Goal: Transaction & Acquisition: Subscribe to service/newsletter

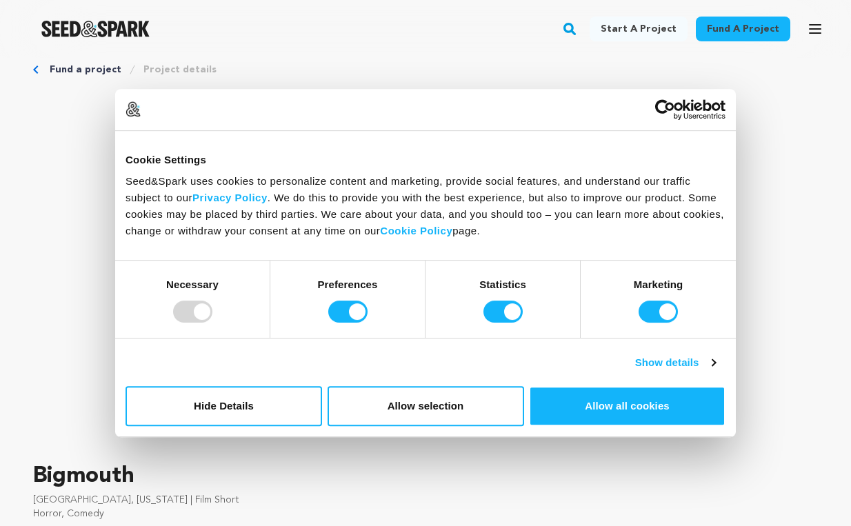
scroll to position [19, 0]
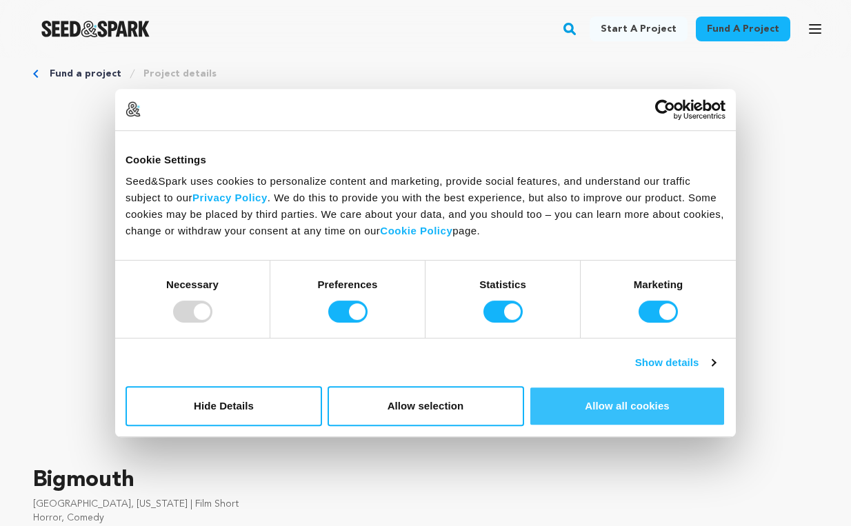
click at [614, 407] on button "Allow all cookies" at bounding box center [627, 406] width 196 height 40
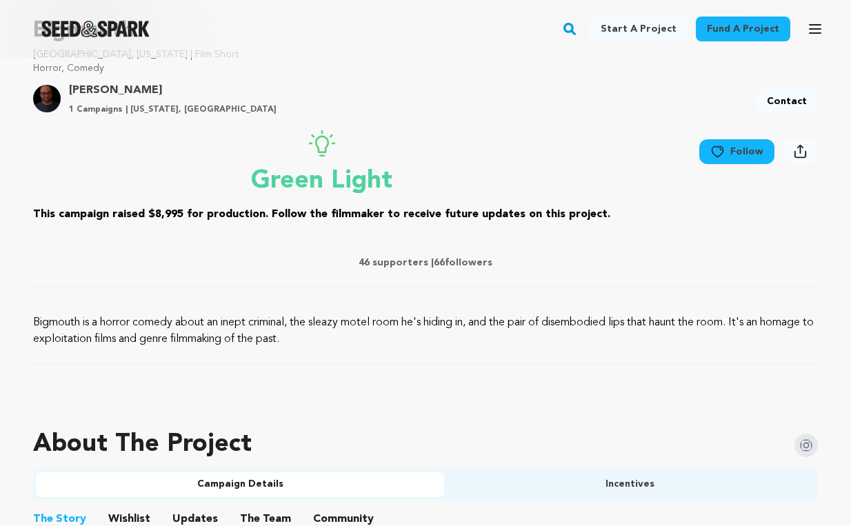
scroll to position [448, 0]
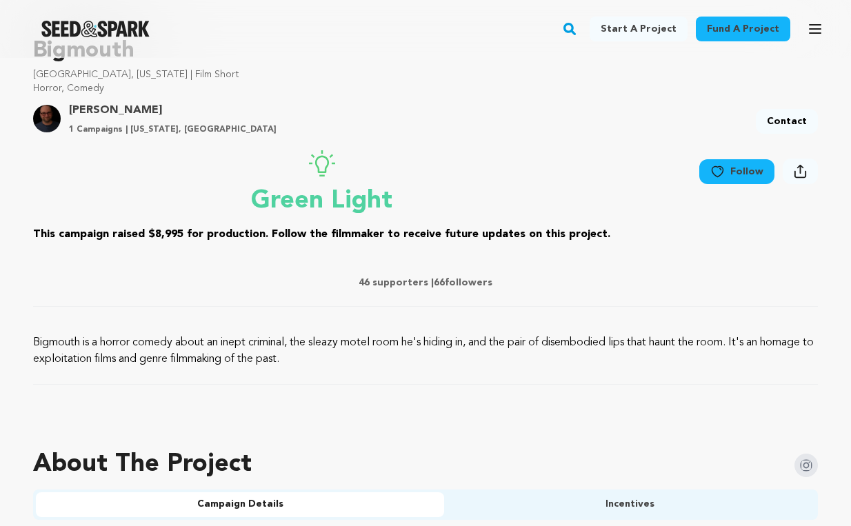
click at [737, 171] on link "Follow" at bounding box center [736, 171] width 75 height 25
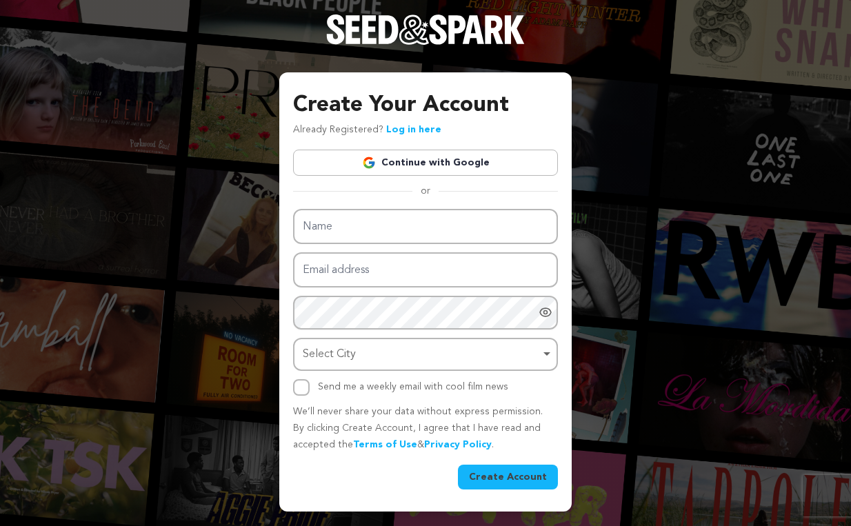
click at [482, 167] on link "Continue with Google" at bounding box center [425, 163] width 265 height 26
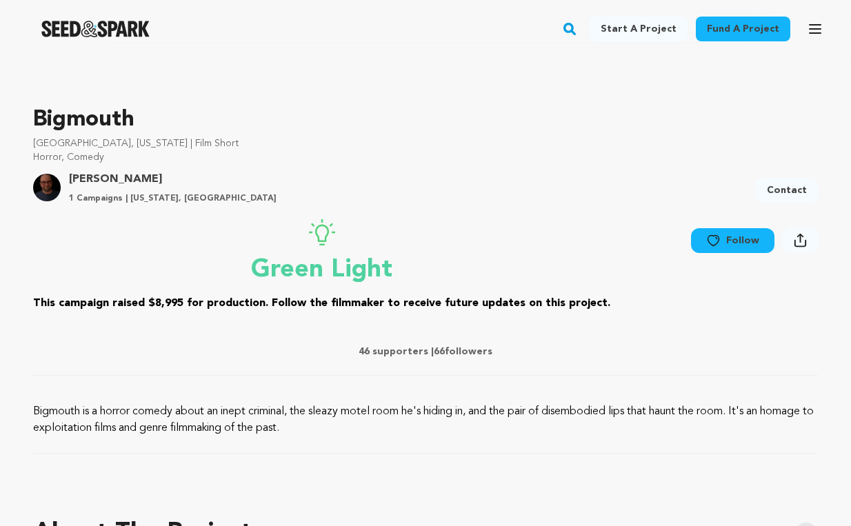
scroll to position [380, 0]
click at [720, 236] on icon at bounding box center [713, 240] width 14 height 14
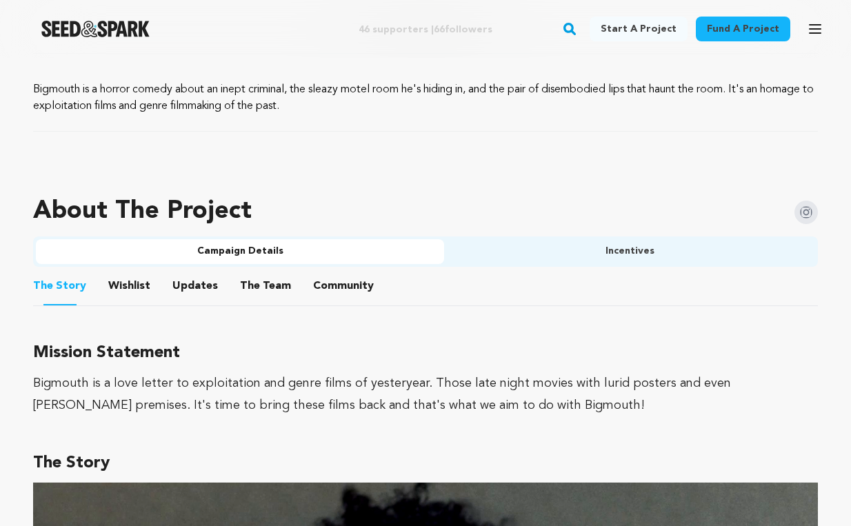
scroll to position [704, 0]
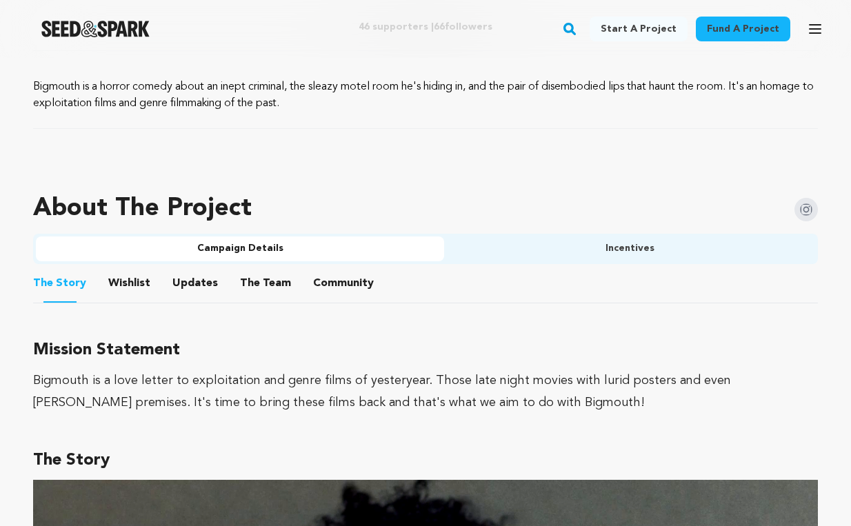
click at [139, 283] on button "Wishlist" at bounding box center [129, 286] width 33 height 33
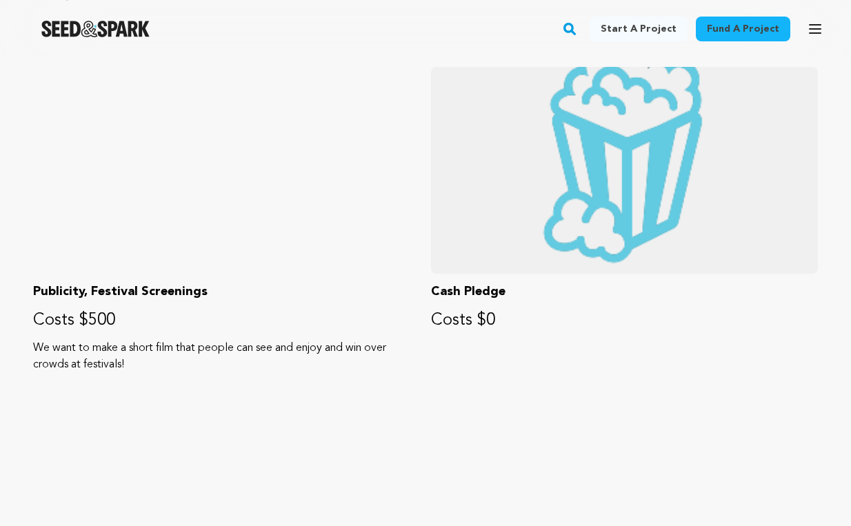
scroll to position [1789, 0]
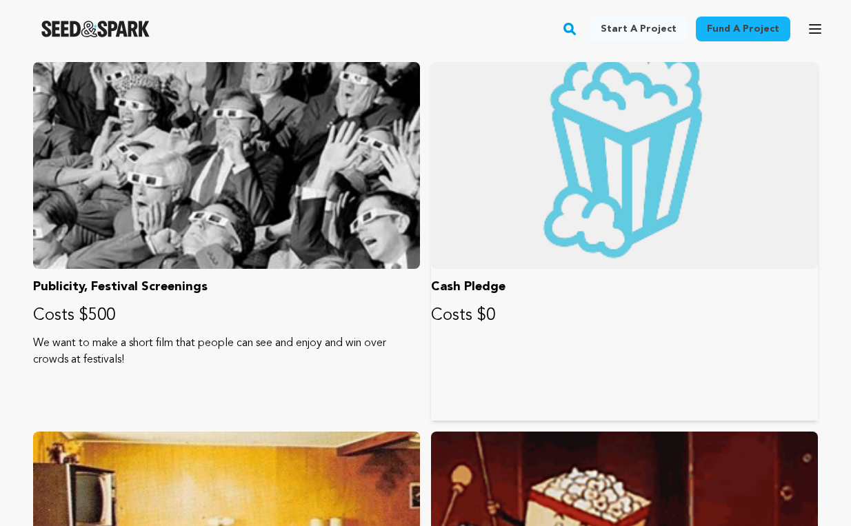
click at [585, 174] on div at bounding box center [624, 165] width 387 height 207
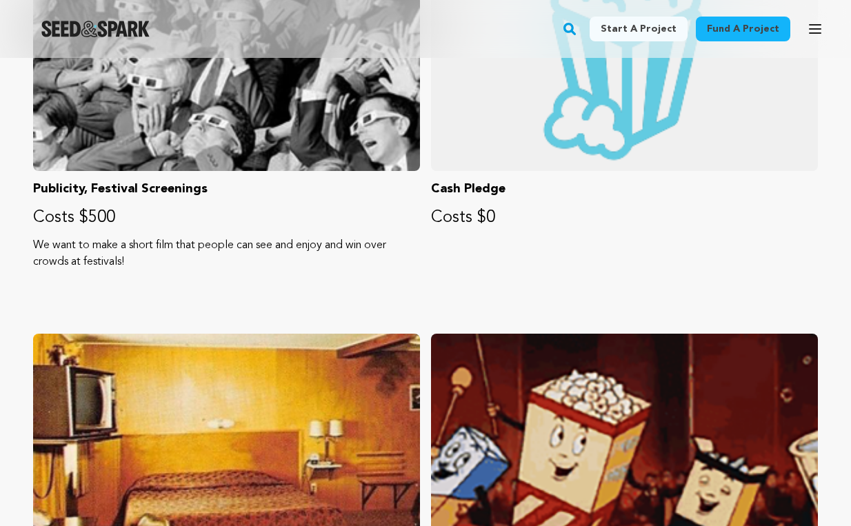
scroll to position [1911, 0]
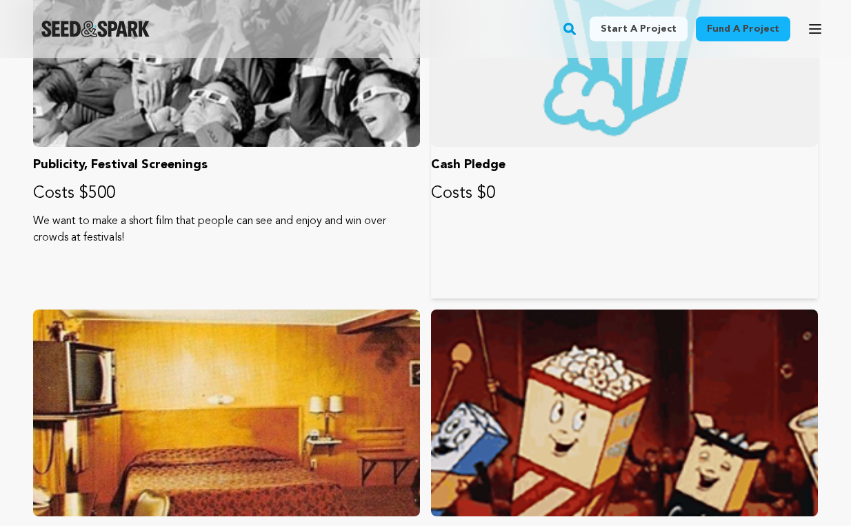
click at [597, 190] on p "Costs $0" at bounding box center [624, 194] width 387 height 22
click at [522, 210] on div "Cash Pledge Costs $0" at bounding box center [624, 119] width 387 height 358
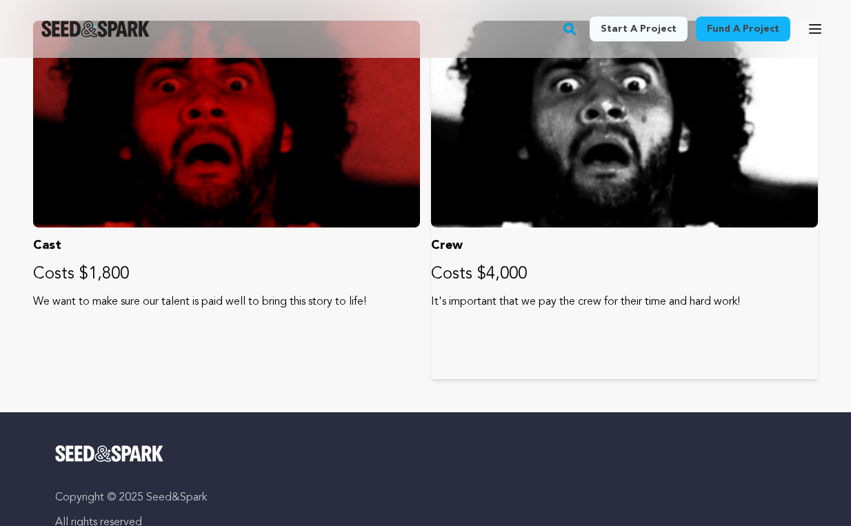
scroll to position [2573, 0]
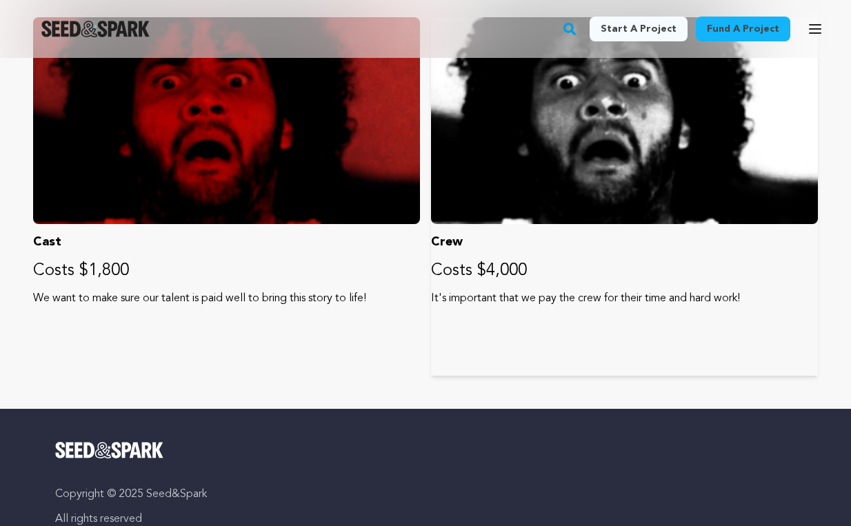
click at [498, 261] on p "Costs $4,000" at bounding box center [624, 271] width 387 height 22
click at [312, 286] on div "Cast Costs $1,800 We want to make sure our talent is paid well to bring this st…" at bounding box center [226, 196] width 387 height 358
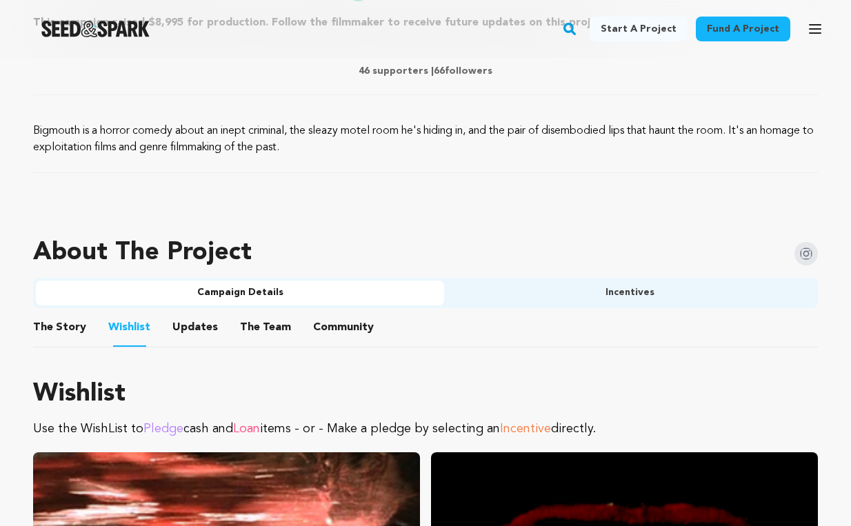
scroll to position [657, 0]
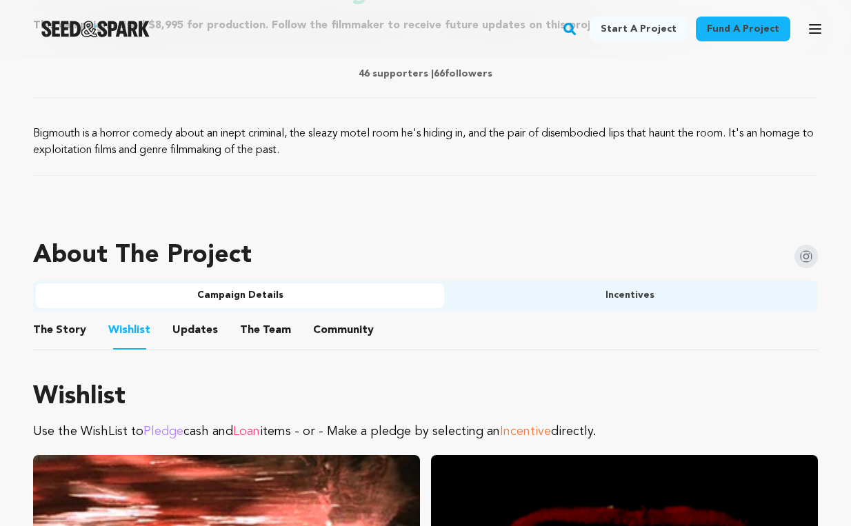
click at [198, 330] on button "Updates" at bounding box center [195, 332] width 33 height 33
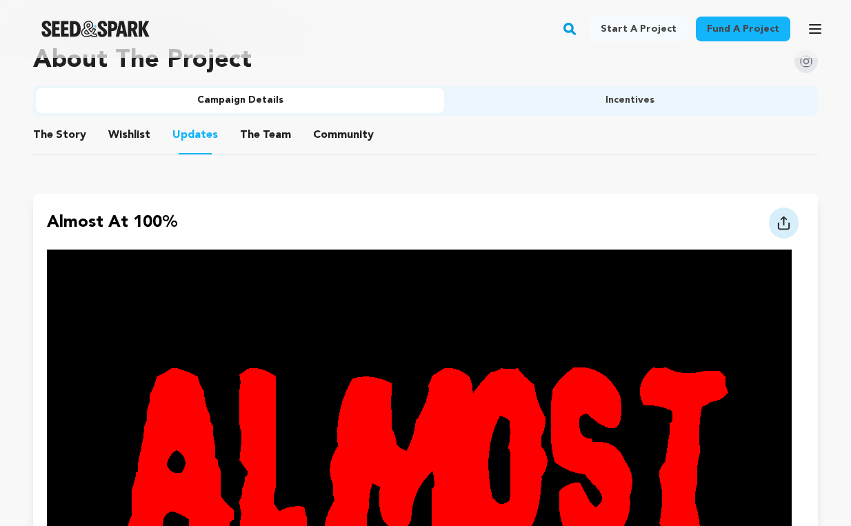
scroll to position [752, 0]
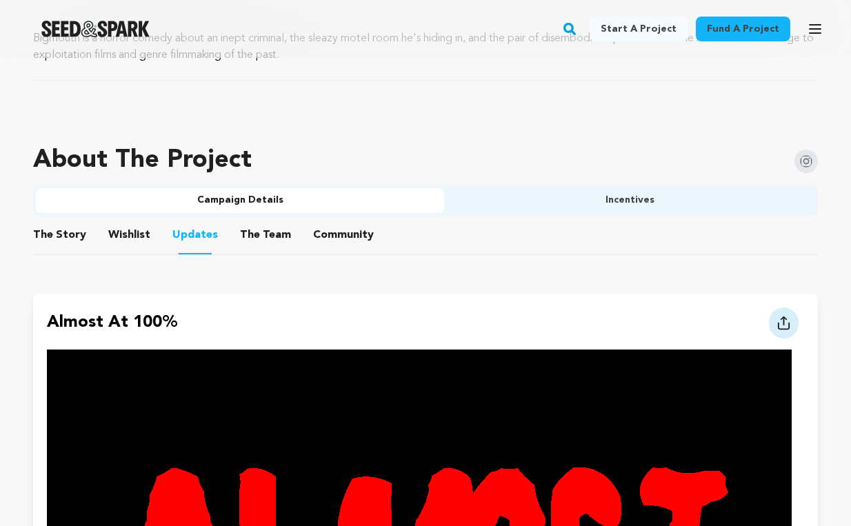
click at [252, 231] on button "The Team" at bounding box center [265, 237] width 33 height 33
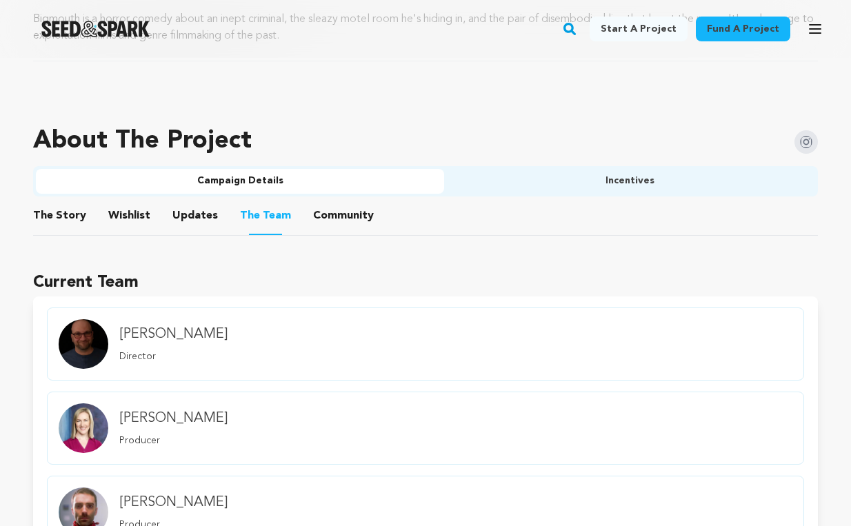
scroll to position [771, 0]
click at [331, 205] on button "Community" at bounding box center [343, 219] width 33 height 33
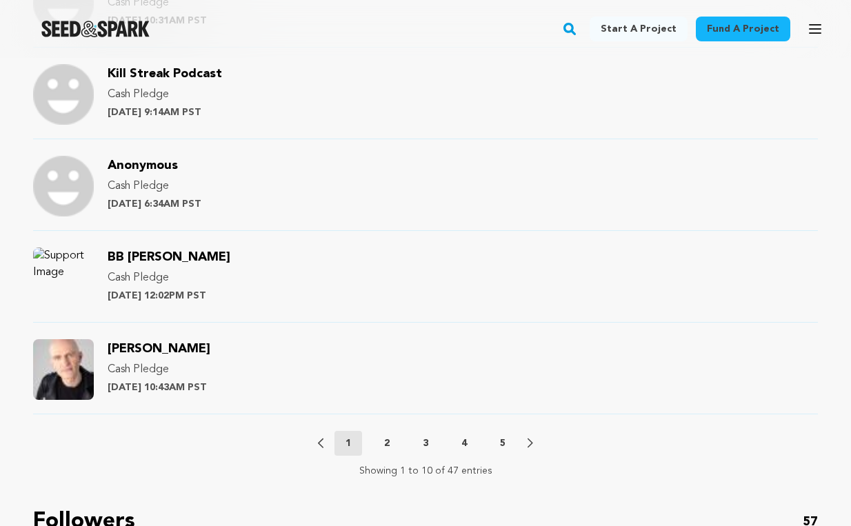
scroll to position [1579, 0]
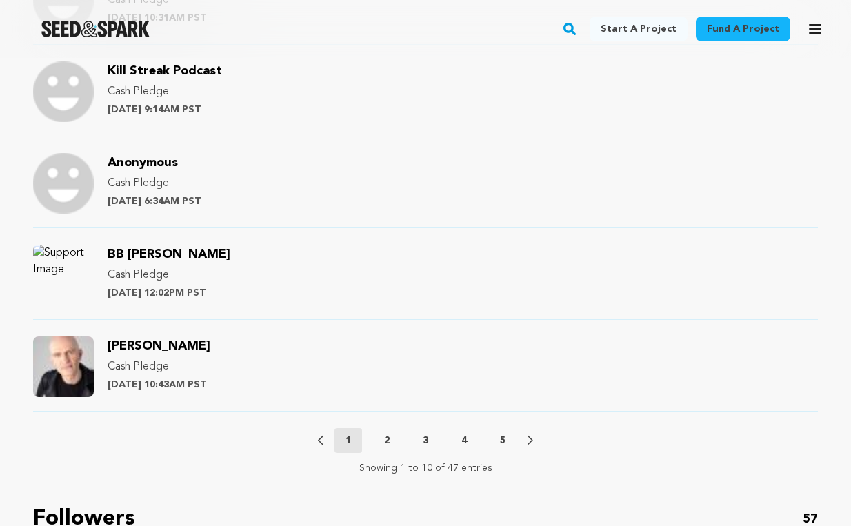
click at [504, 437] on p "5" at bounding box center [503, 441] width 6 height 14
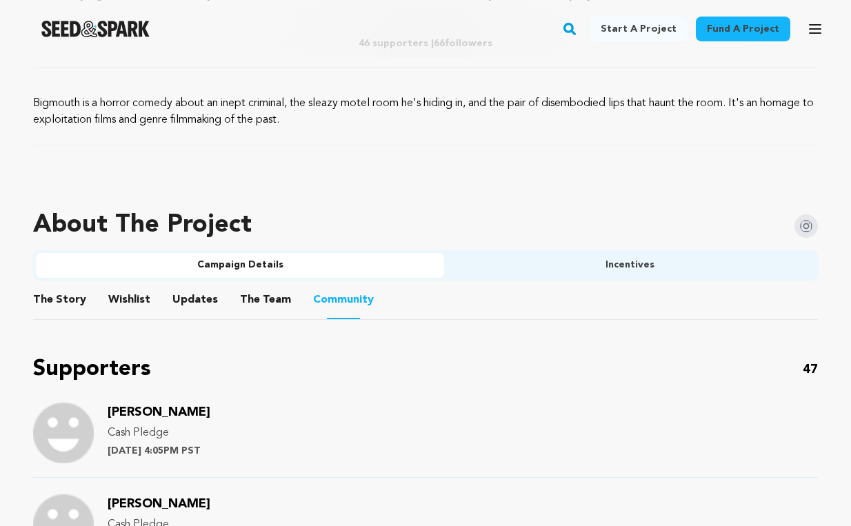
scroll to position [687, 0]
click at [564, 271] on button "Incentives" at bounding box center [629, 266] width 371 height 25
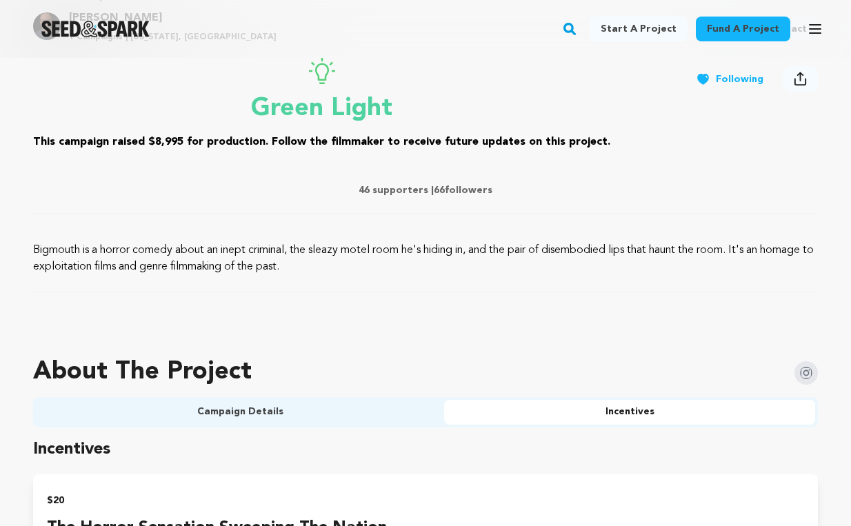
scroll to position [540, 0]
click at [454, 385] on div "About The Project" at bounding box center [425, 372] width 785 height 50
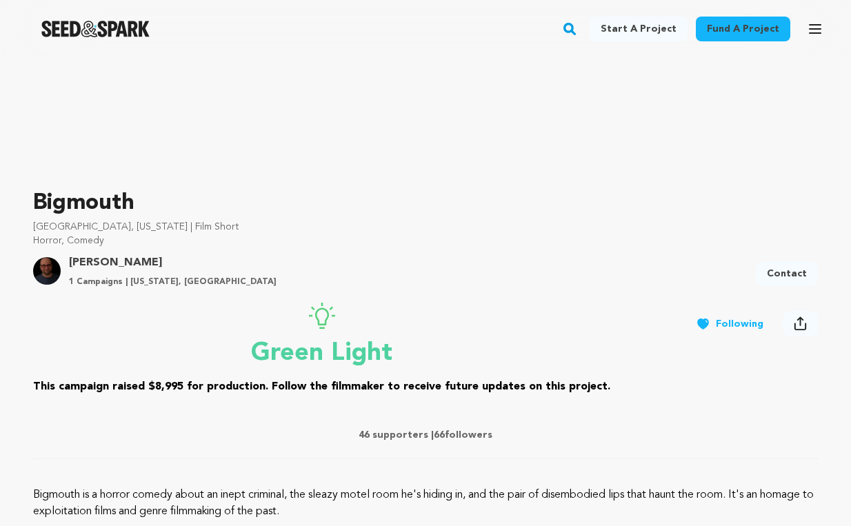
scroll to position [299, 0]
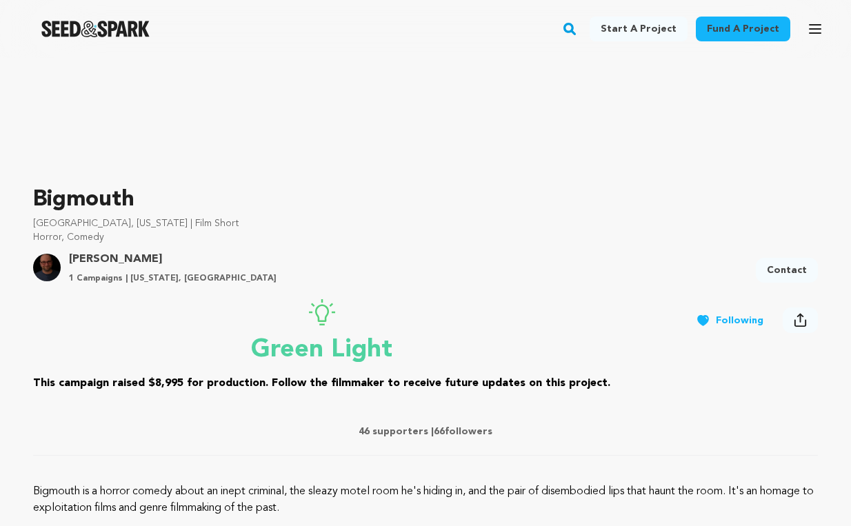
click at [787, 268] on link "Contact" at bounding box center [787, 270] width 62 height 25
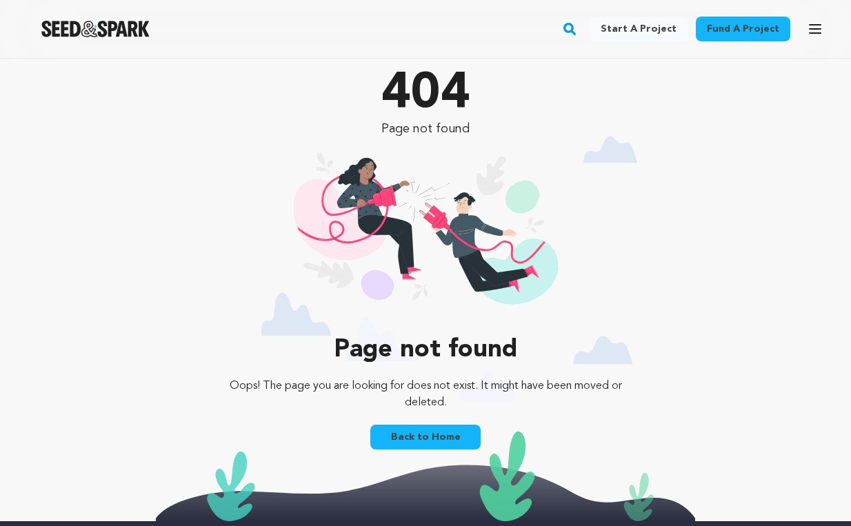
click at [443, 438] on link "Back to Home" at bounding box center [425, 437] width 110 height 25
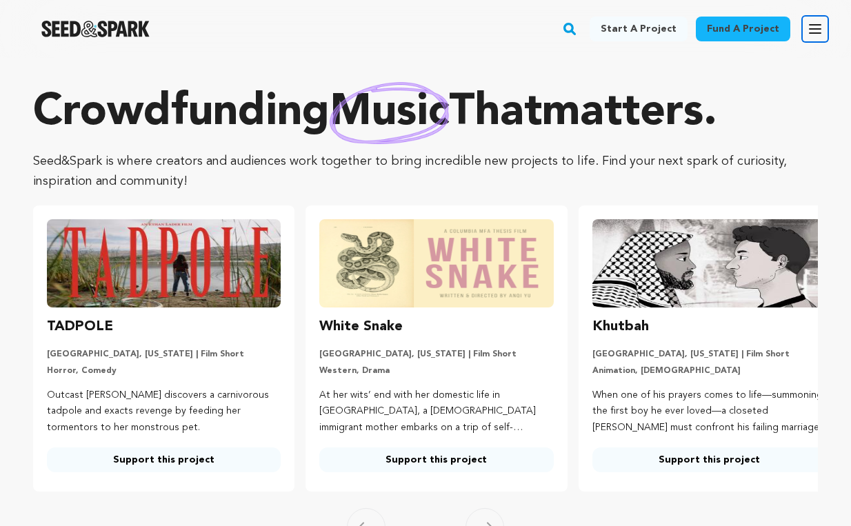
click at [820, 30] on icon "button" at bounding box center [815, 29] width 17 height 17
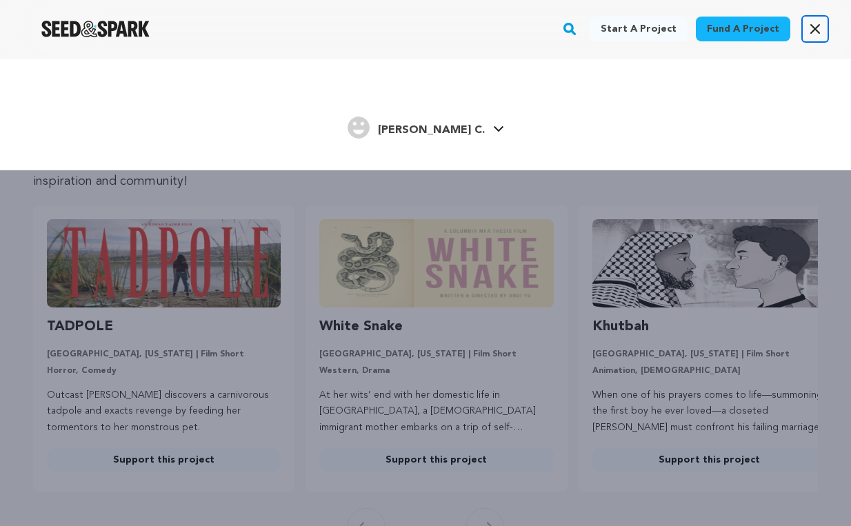
click at [819, 30] on icon "button" at bounding box center [815, 29] width 17 height 17
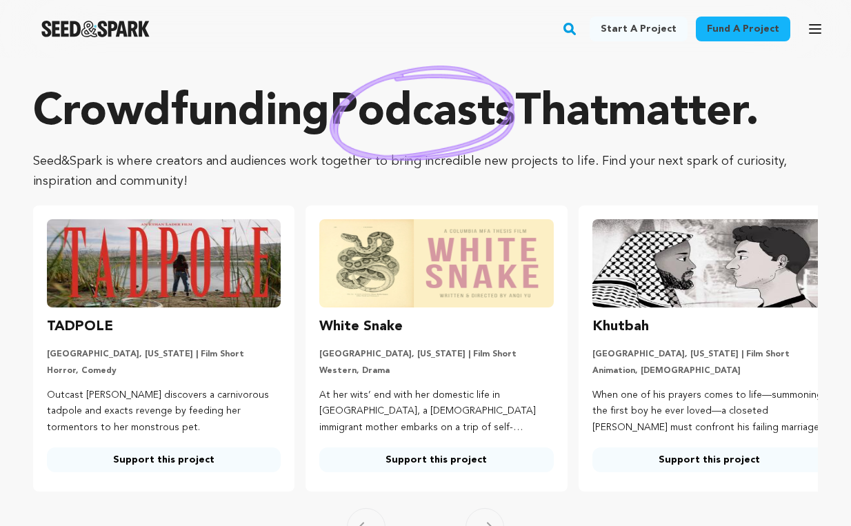
click at [578, 28] on rect "button" at bounding box center [569, 29] width 17 height 17
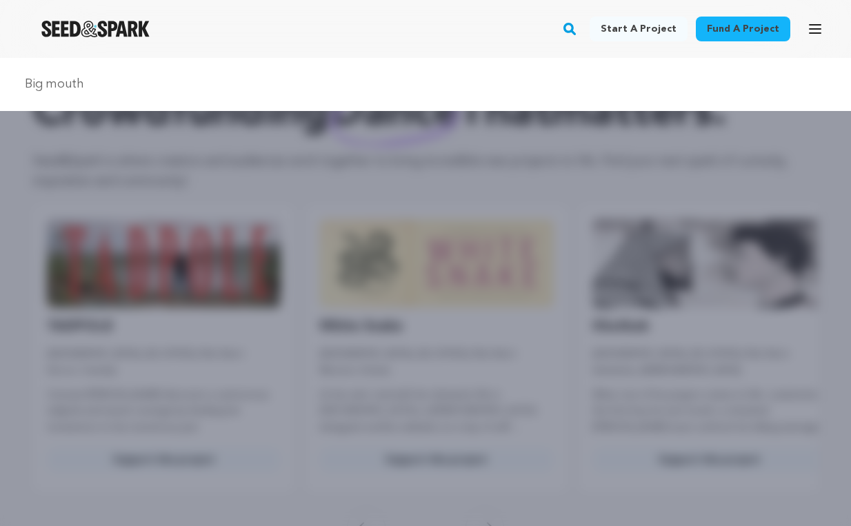
type input "Big mouth"
